Goal: Check status: Check status

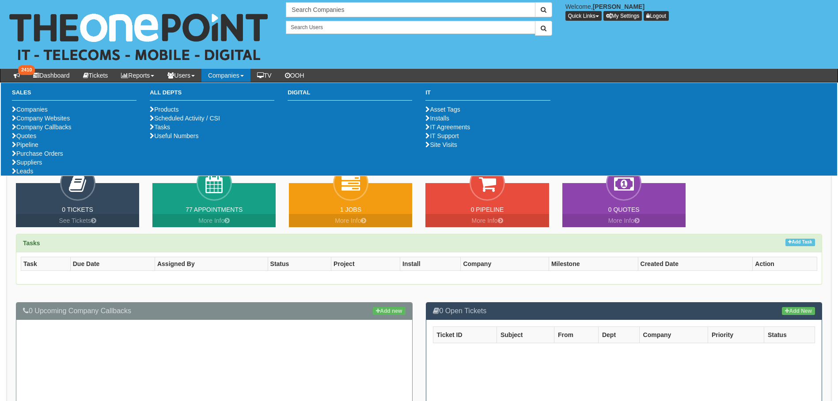
click at [234, 78] on link "Companies" at bounding box center [225, 75] width 49 height 13
click at [56, 157] on link "Purchase Orders" at bounding box center [37, 153] width 51 height 7
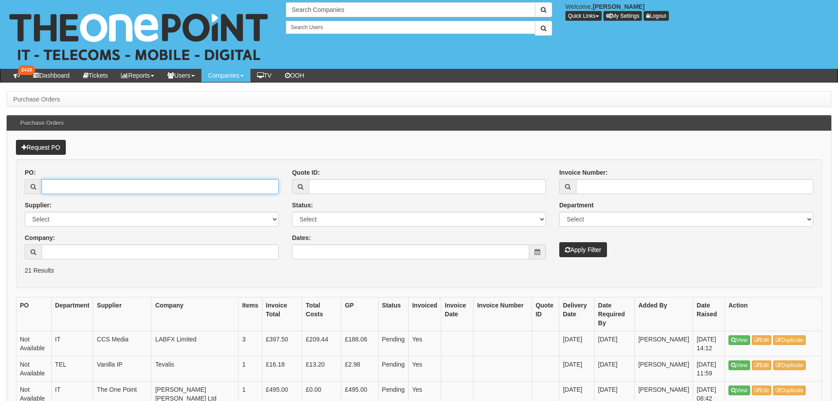
drag, startPoint x: 75, startPoint y: 190, endPoint x: 217, endPoint y: 141, distance: 150.1
click at [83, 183] on input "PO:" at bounding box center [160, 186] width 237 height 15
type input "19170"
click at [559, 242] on button "Apply Filter" at bounding box center [583, 249] width 48 height 15
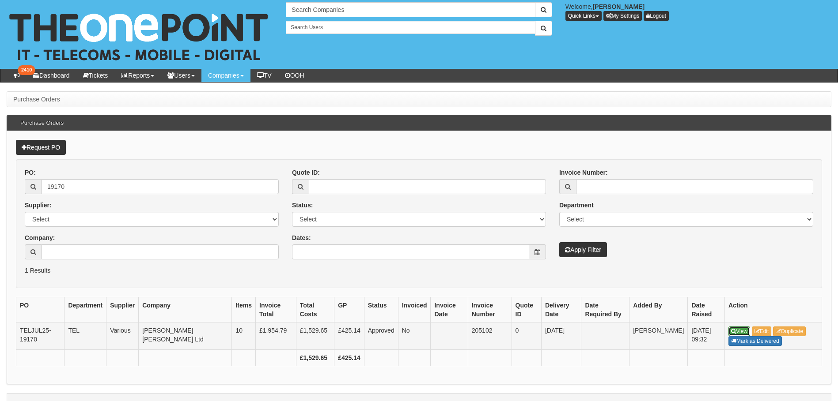
click at [740, 330] on link "View" at bounding box center [739, 332] width 22 height 10
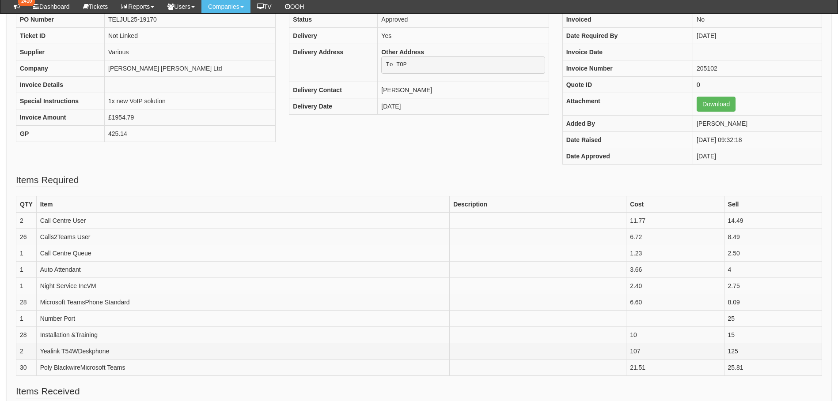
scroll to position [132, 0]
